Goal: Information Seeking & Learning: Learn about a topic

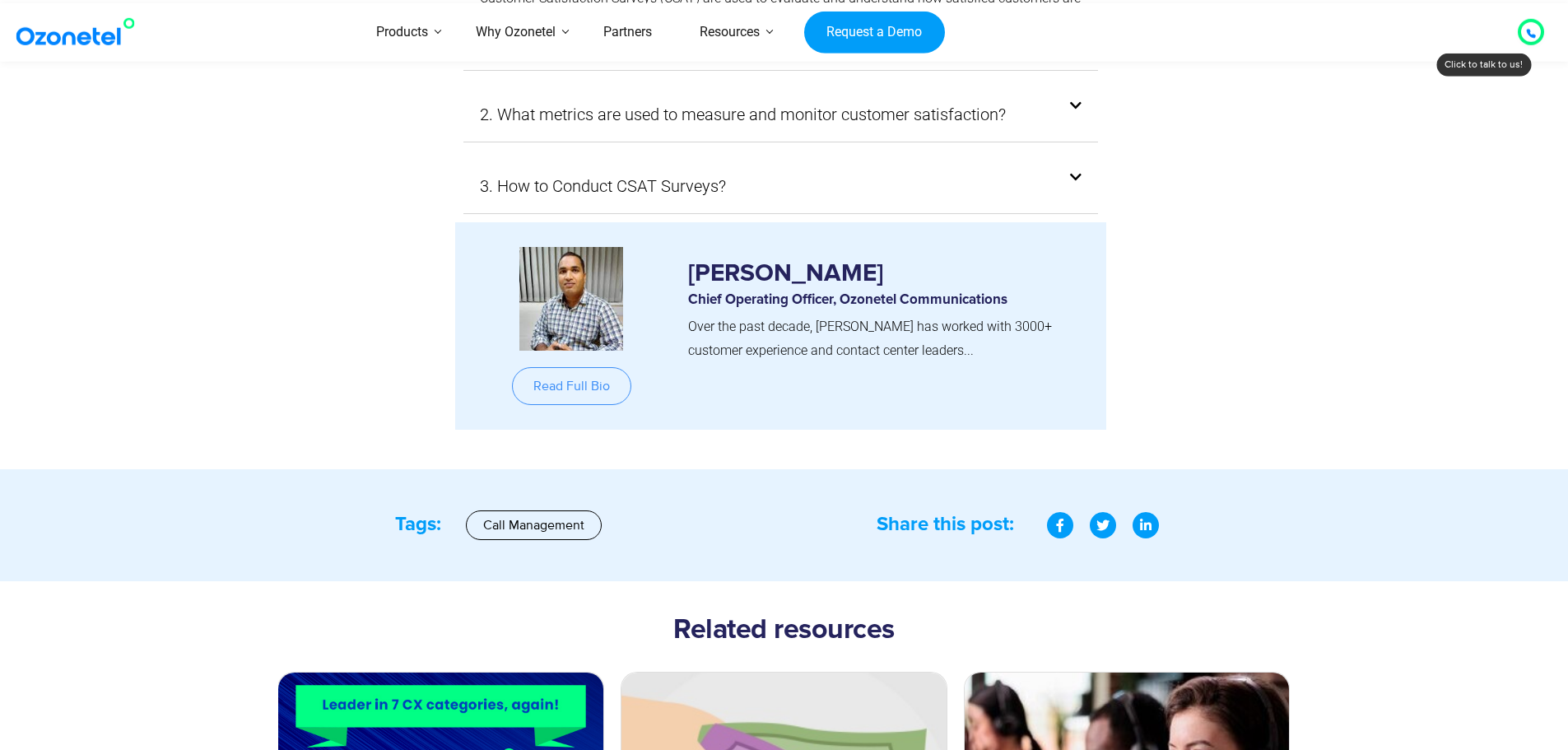
scroll to position [7810, 0]
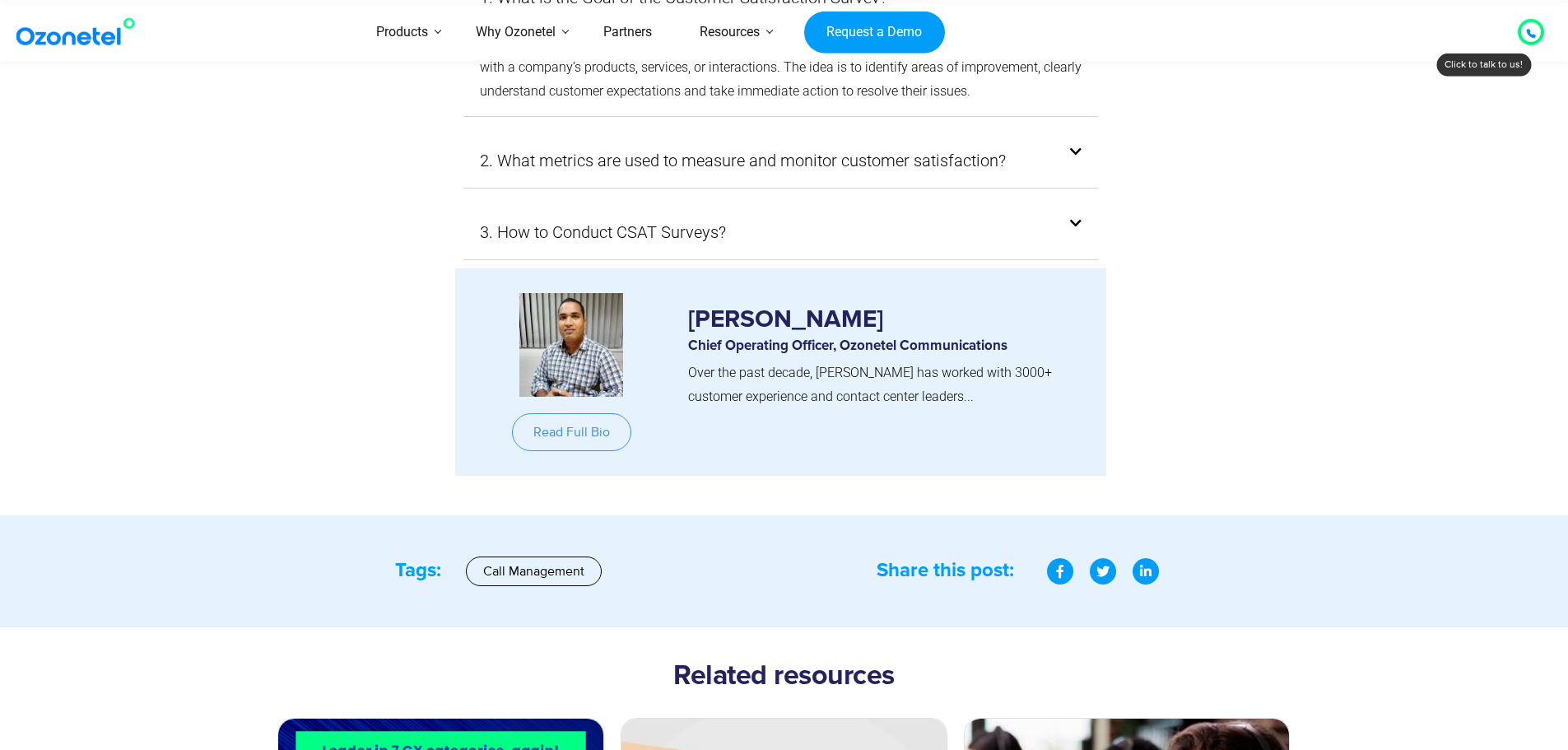
click at [580, 322] on img at bounding box center [571, 345] width 103 height 103
click at [566, 414] on link "Read Full Bio" at bounding box center [571, 433] width 120 height 38
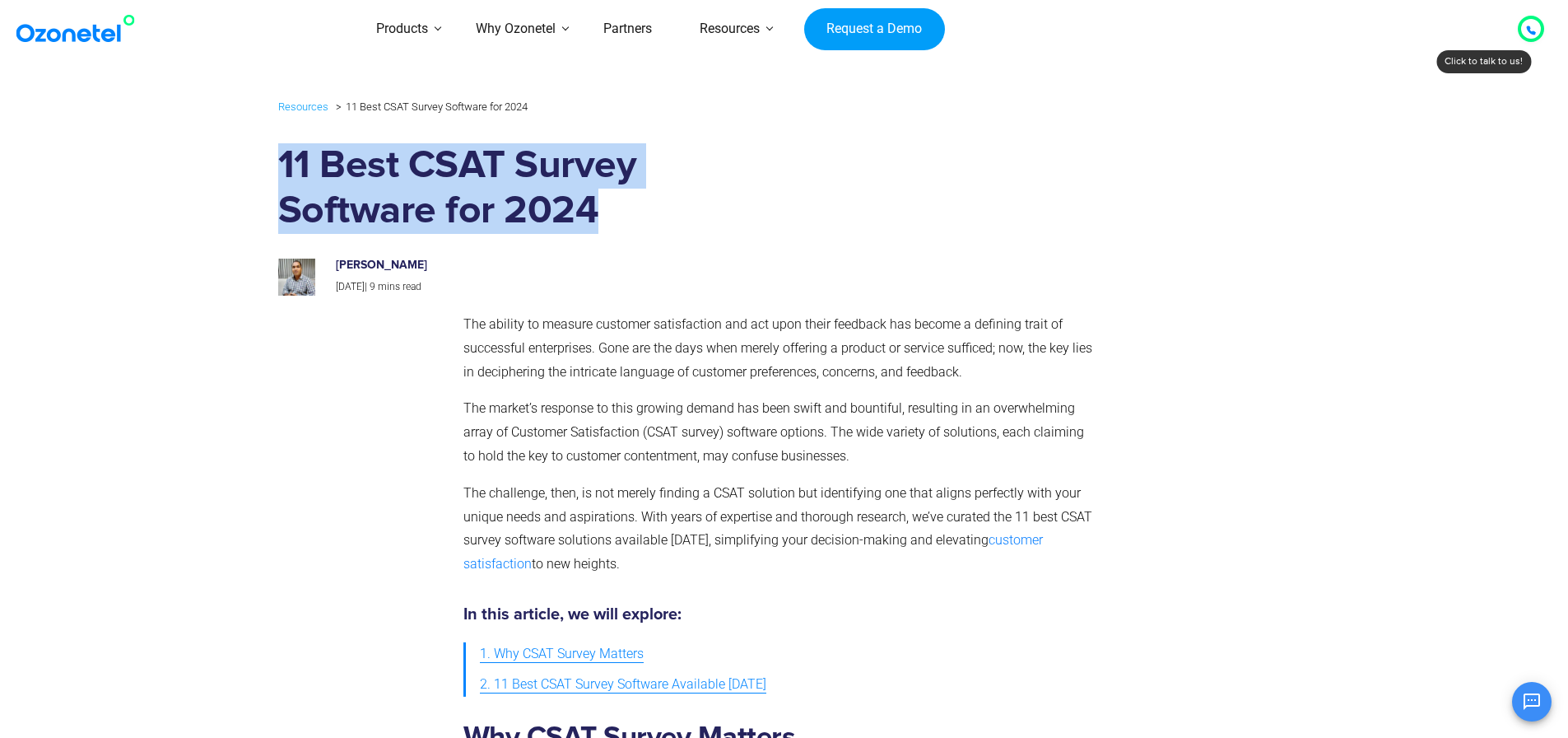
drag, startPoint x: 280, startPoint y: 193, endPoint x: 638, endPoint y: 235, distance: 360.5
click at [638, 235] on div "Resources 11 Best CSAT Survey Software for 2024 11 Best CSAT Survey Software fo…" at bounding box center [784, 196] width 1029 height 216
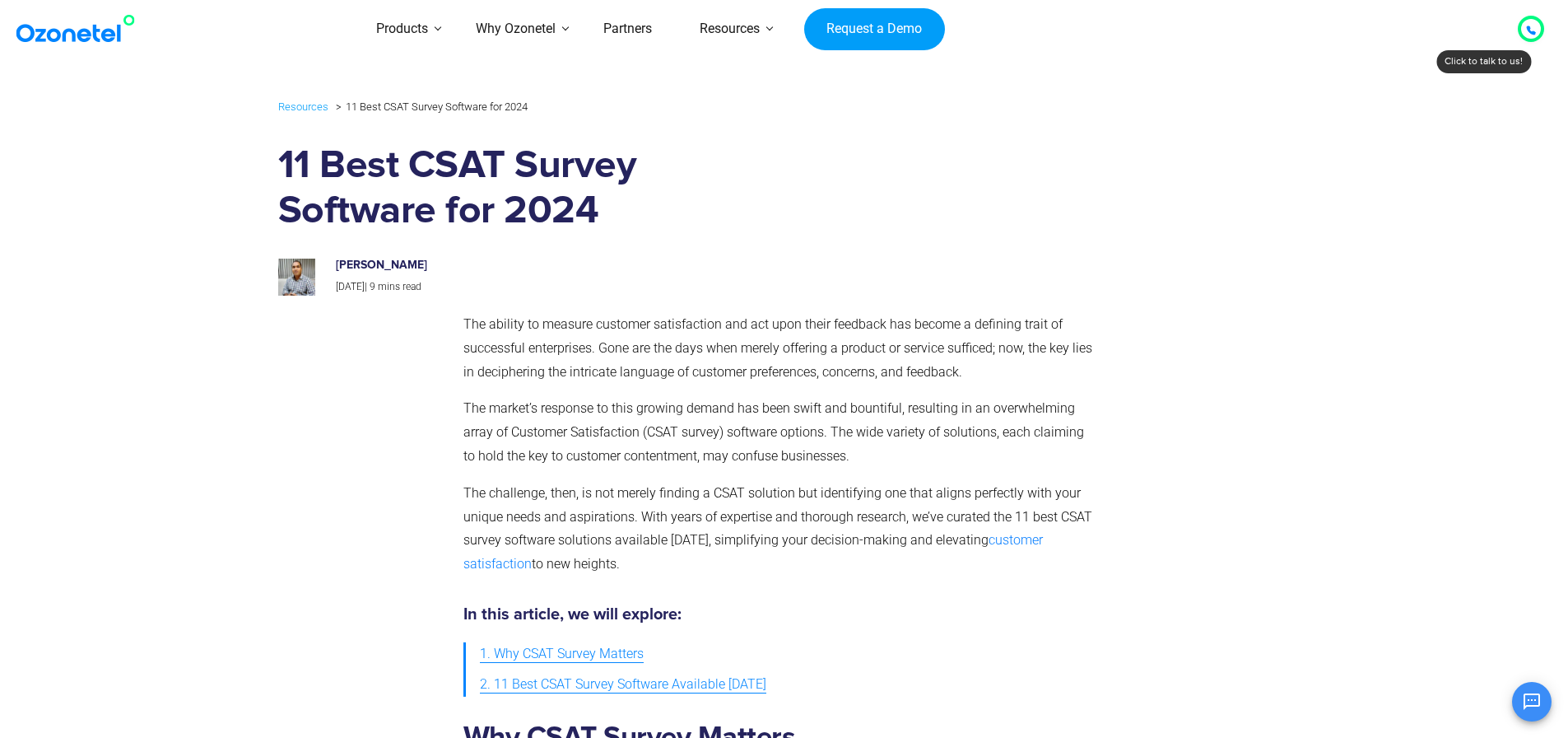
click at [451, 304] on div "Resources 11 Best CSAT Survey Software for 2024 11 Best CSAT Survey Software fo…" at bounding box center [784, 196] width 1029 height 216
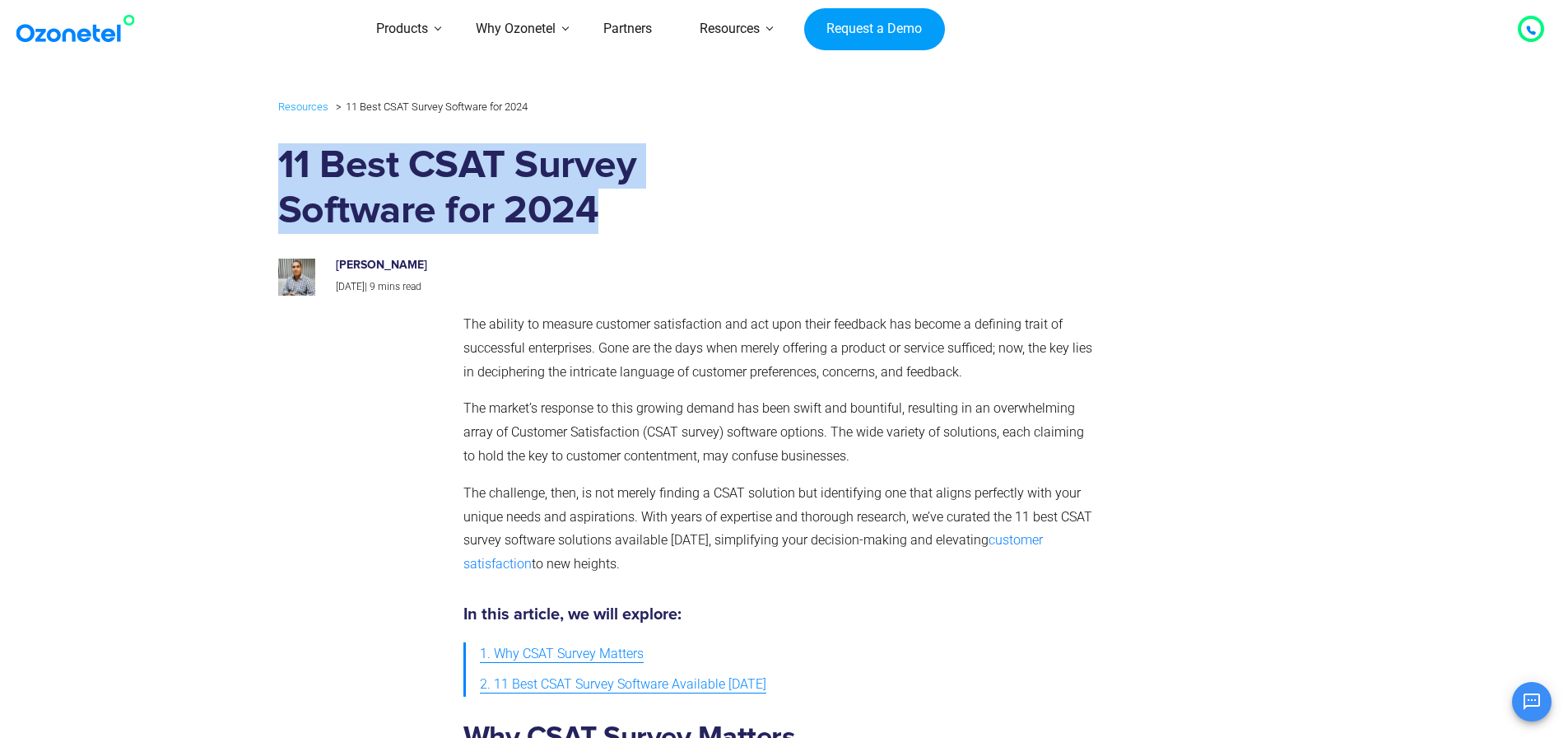
drag, startPoint x: 540, startPoint y: 221, endPoint x: 265, endPoint y: 203, distance: 275.6
click at [265, 203] on div "Resources 11 Best CSAT Survey Software for 2024 11 Best CSAT Survey Software fo…" at bounding box center [784, 196] width 1054 height 216
copy h1 "11 Best CSAT Survey Software for 2024"
